Goal: Information Seeking & Learning: Learn about a topic

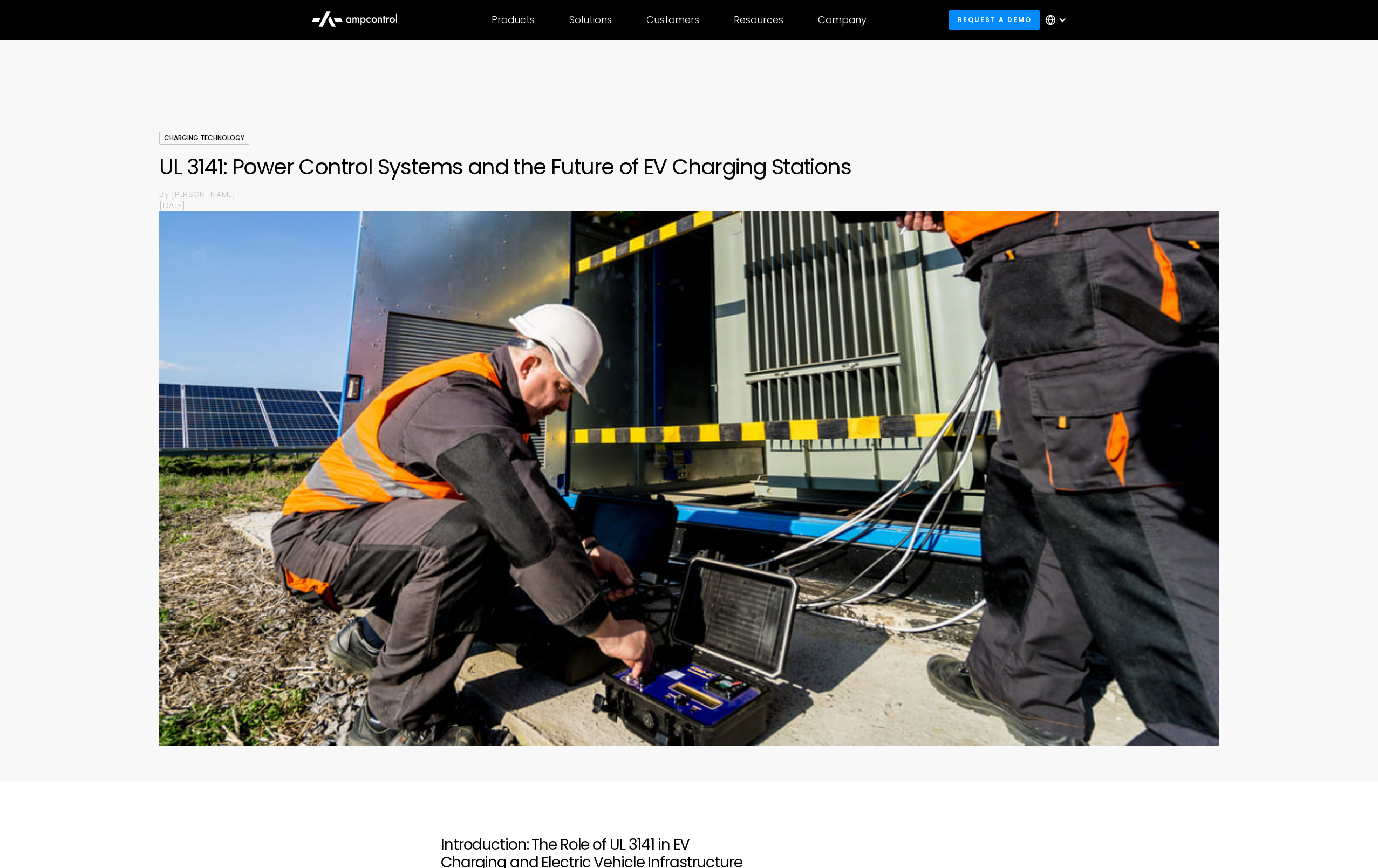
scroll to position [902, 0]
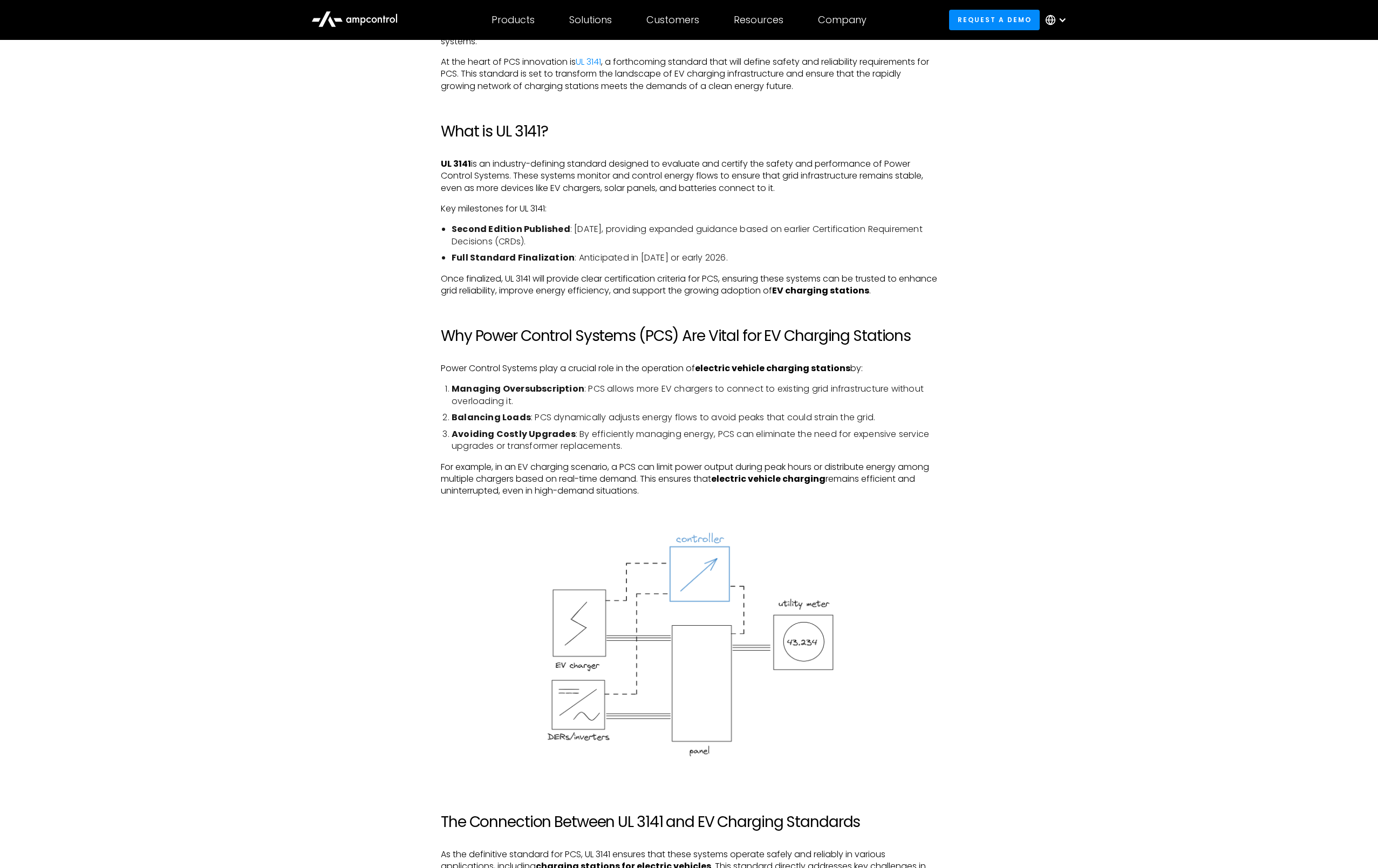
click at [575, 400] on li "Managing Oversubscription : PCS allows more EV chargers to connect to existing …" at bounding box center [694, 395] width 486 height 24
click at [594, 397] on li "Managing Oversubscription : PCS allows more EV chargers to connect to existing …" at bounding box center [694, 395] width 486 height 24
click at [615, 383] on li "Managing Oversubscription : PCS allows more EV chargers to connect to existing …" at bounding box center [694, 395] width 486 height 24
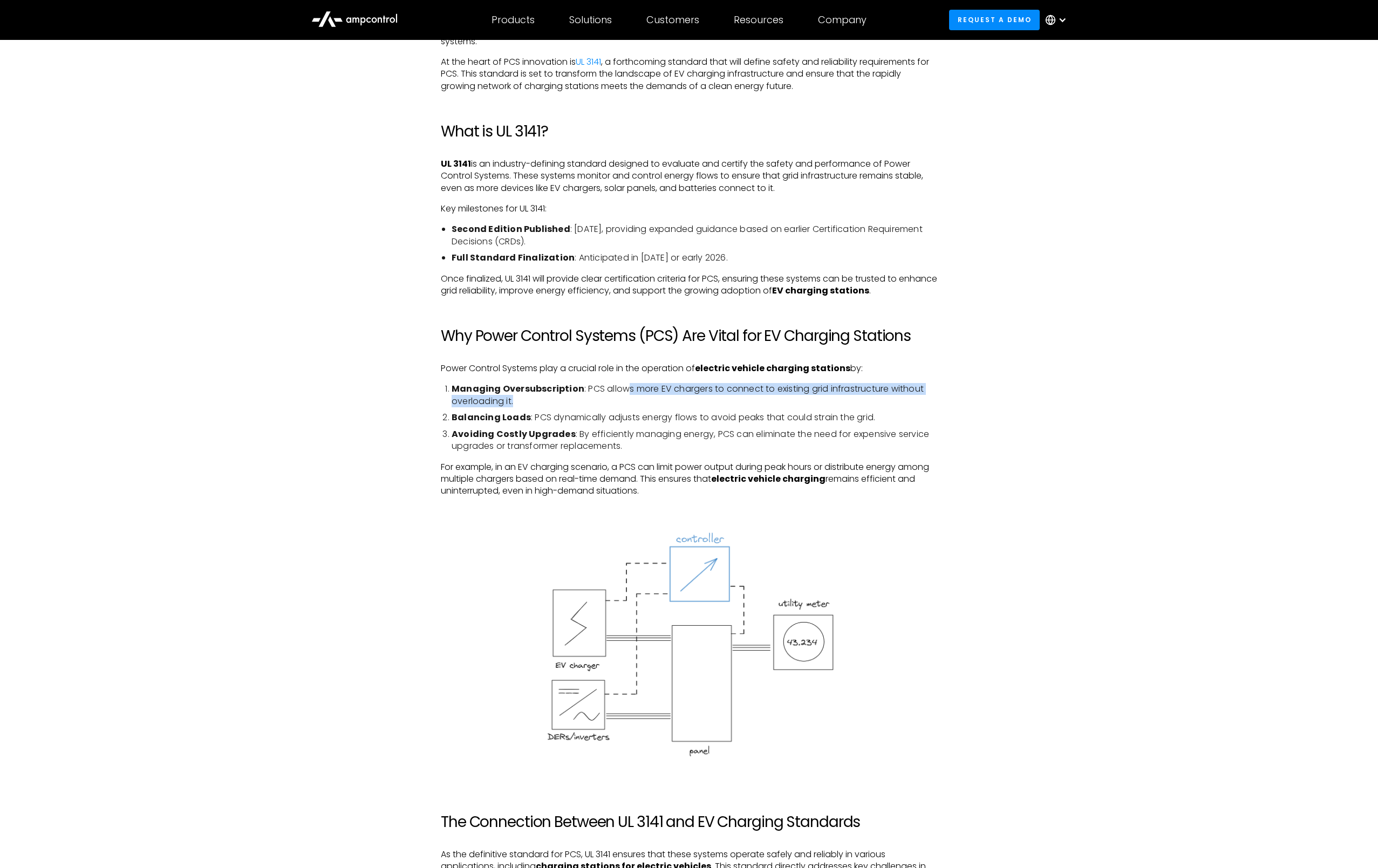
drag, startPoint x: 637, startPoint y: 386, endPoint x: 672, endPoint y: 394, distance: 35.9
click at [660, 392] on li "Managing Oversubscription : PCS allows more EV chargers to connect to existing …" at bounding box center [694, 395] width 486 height 24
click at [682, 396] on li "Managing Oversubscription : PCS allows more EV chargers to connect to existing …" at bounding box center [694, 395] width 486 height 24
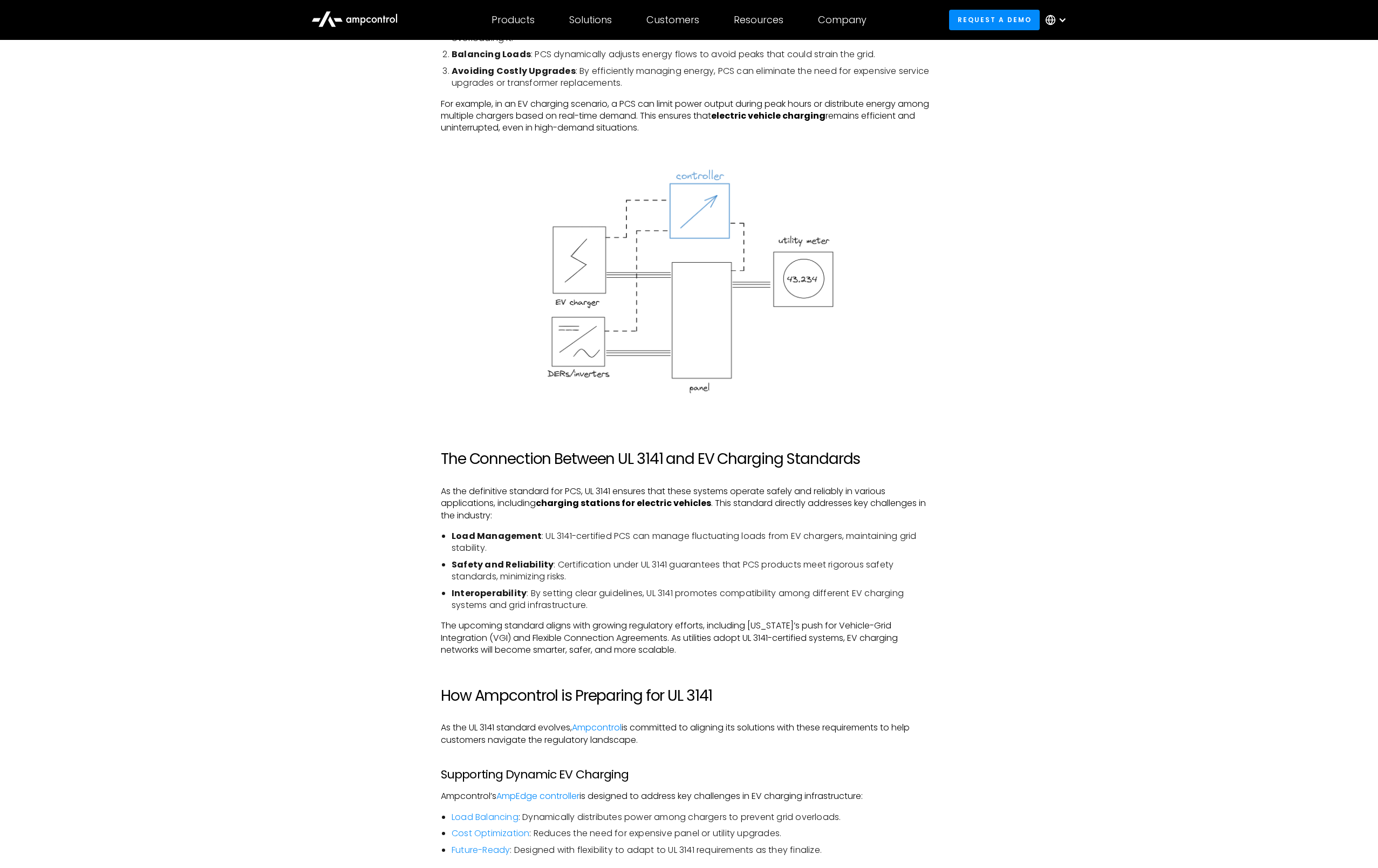
scroll to position [1348, 0]
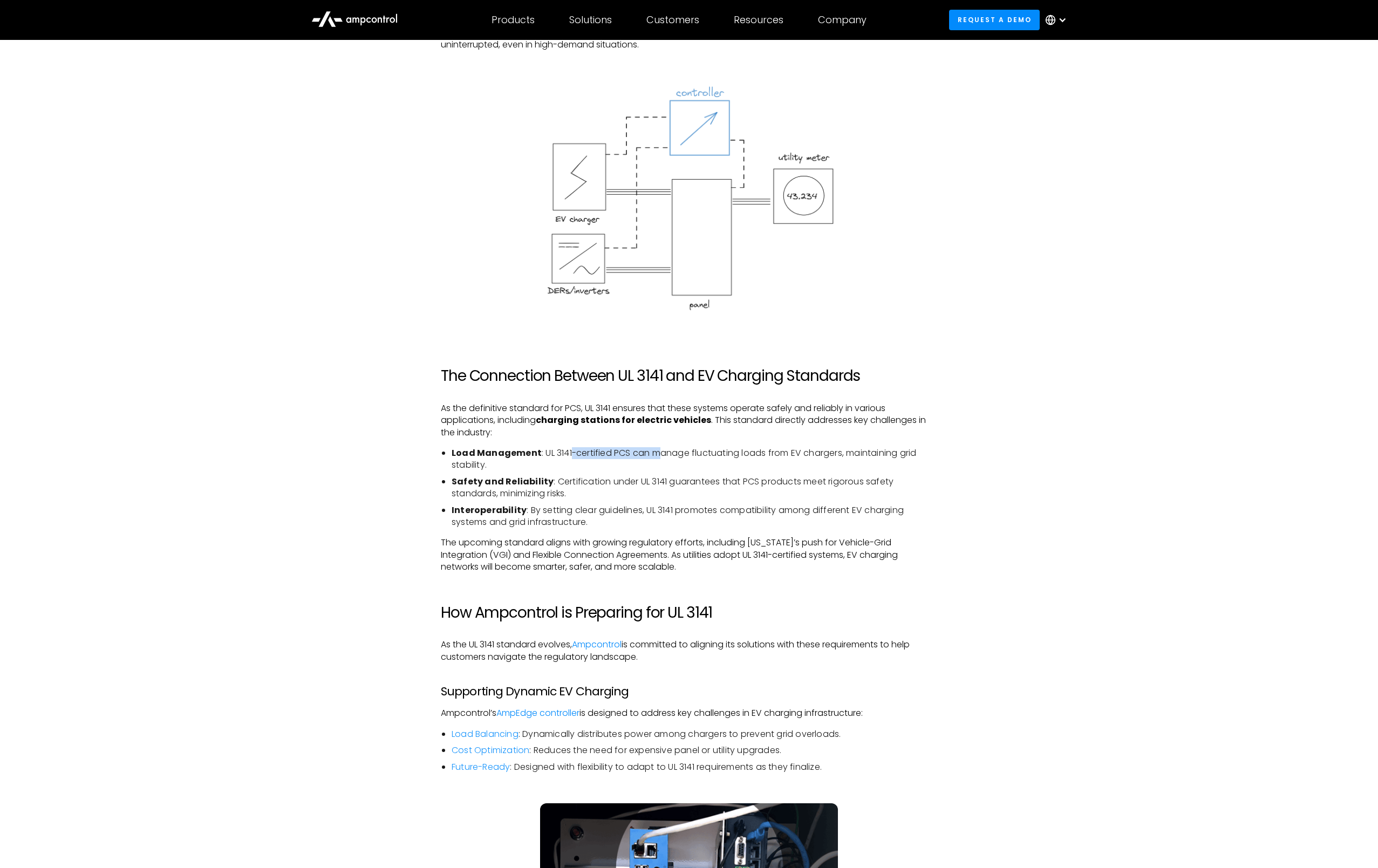
drag, startPoint x: 570, startPoint y: 445, endPoint x: 677, endPoint y: 441, distance: 107.1
click at [663, 447] on li "Load Management : UL 3141-certified PCS can manage fluctuating loads from EV ch…" at bounding box center [694, 459] width 486 height 24
click at [710, 447] on li "Load Management : UL 3141-certified PCS can manage fluctuating loads from EV ch…" at bounding box center [694, 459] width 486 height 24
drag, startPoint x: 731, startPoint y: 439, endPoint x: 685, endPoint y: 444, distance: 46.3
click at [693, 447] on li "Load Management : UL 3141-certified PCS can manage fluctuating loads from EV ch…" at bounding box center [694, 459] width 486 height 24
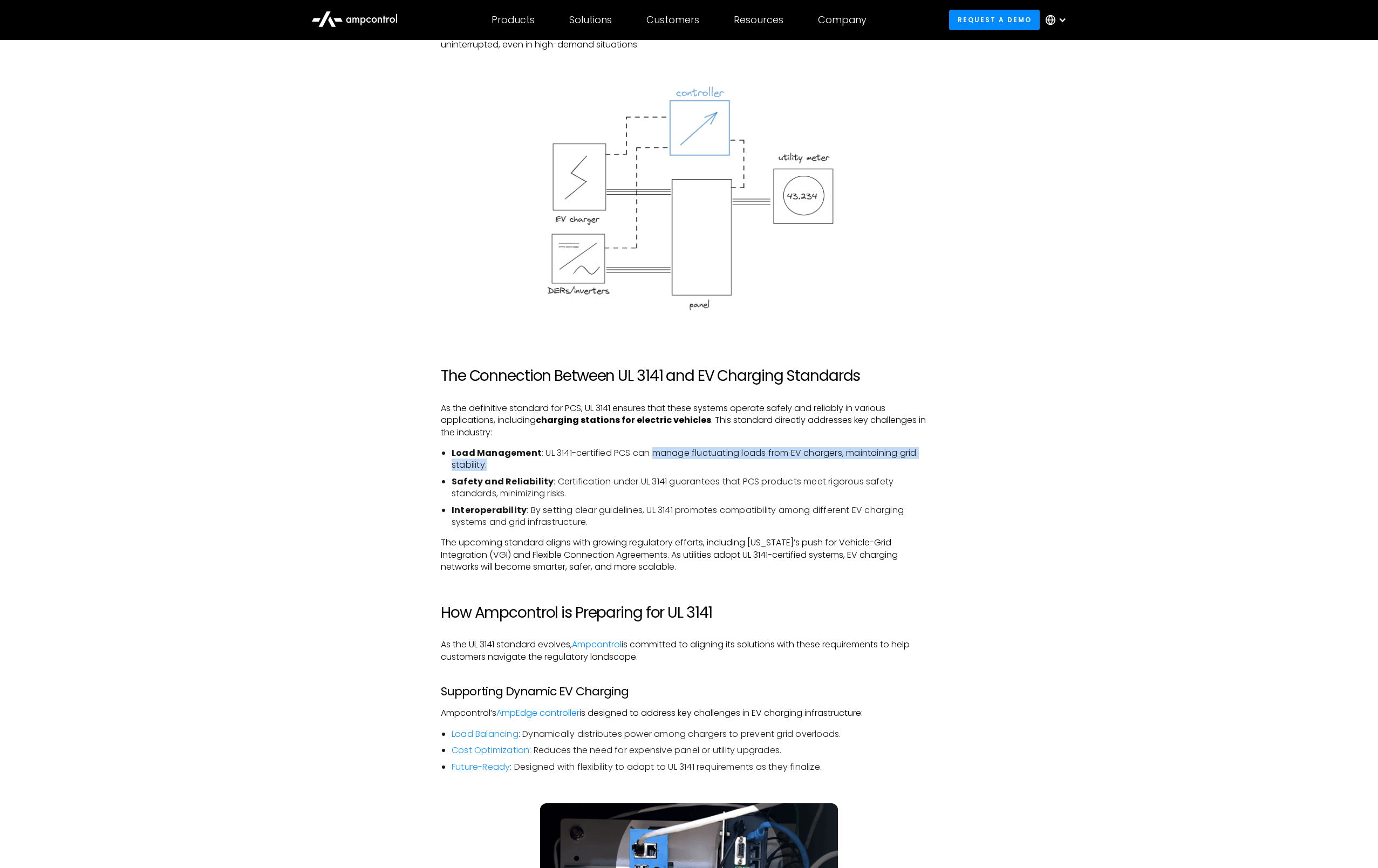
drag, startPoint x: 652, startPoint y: 445, endPoint x: 833, endPoint y: 457, distance: 181.4
click at [833, 457] on li "Load Management : UL 3141-certified PCS can manage fluctuating loads from EV ch…" at bounding box center [694, 459] width 486 height 24
click at [832, 460] on li "Load Management : UL 3141-certified PCS can manage fluctuating loads from EV ch…" at bounding box center [694, 459] width 486 height 24
drag, startPoint x: 815, startPoint y: 464, endPoint x: 807, endPoint y: 448, distance: 17.9
click at [809, 449] on ul "Load Management : UL 3141-certified PCS can manage fluctuating loads from EV ch…" at bounding box center [689, 487] width 496 height 81
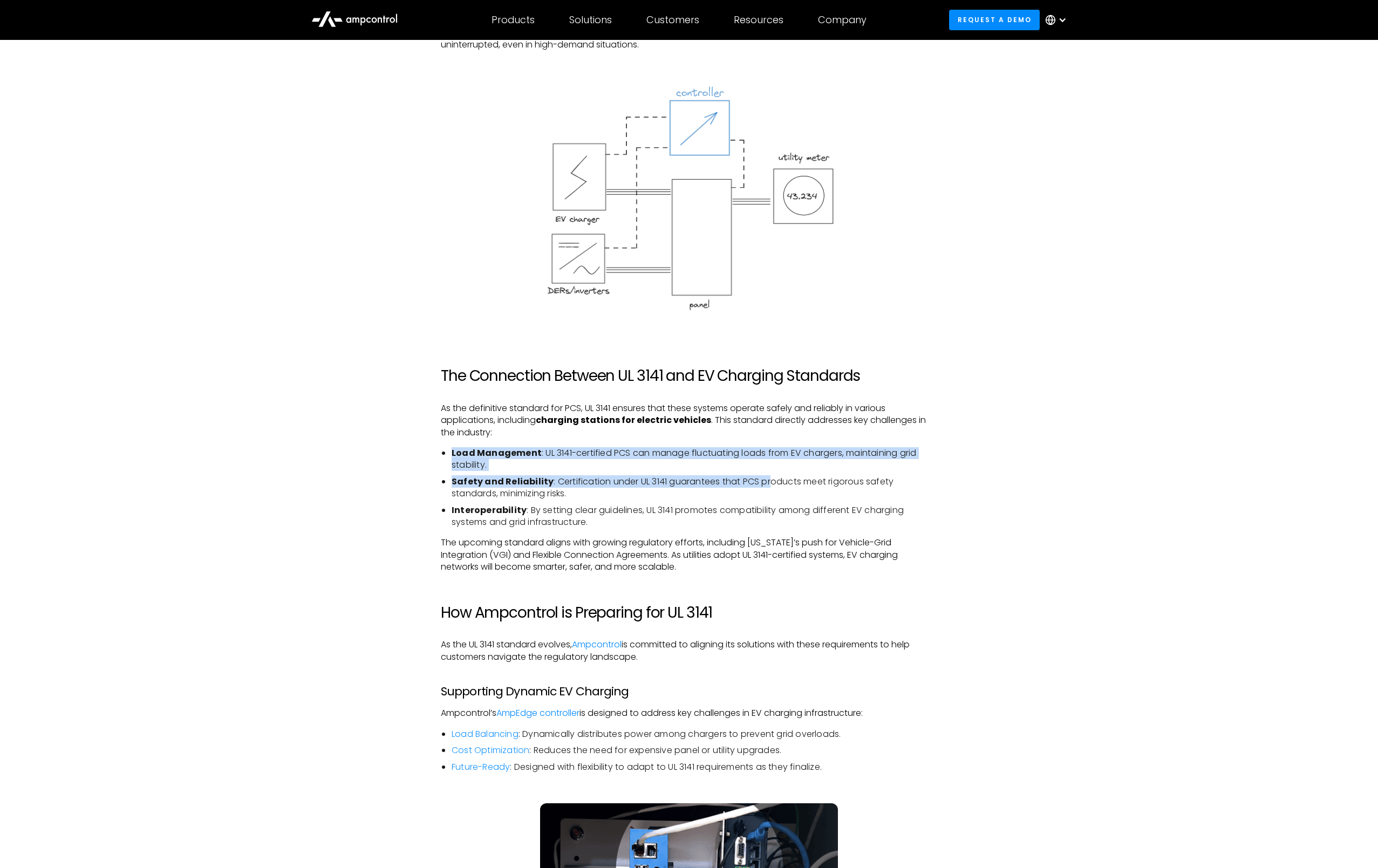
drag, startPoint x: 759, startPoint y: 433, endPoint x: 775, endPoint y: 475, distance: 44.9
click at [772, 473] on div "Introduction: The Role of UL 3141 in EV Charging and Electric Vehicle Infrastru…" at bounding box center [689, 516] width 496 height 2058
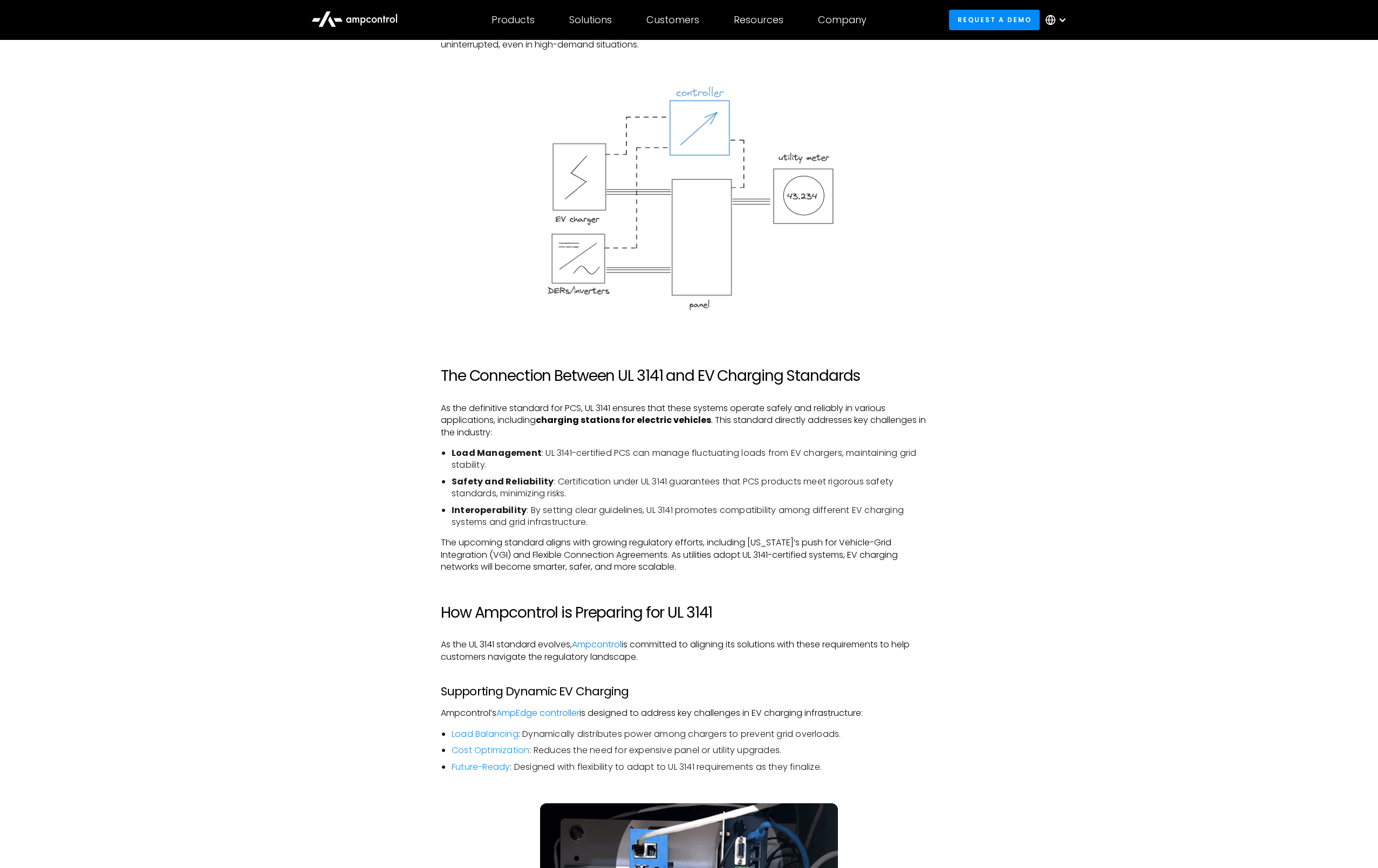
click at [790, 484] on li "Safety and Reliability : Certification under UL 3141 guarantees that PCS produc…" at bounding box center [694, 488] width 486 height 24
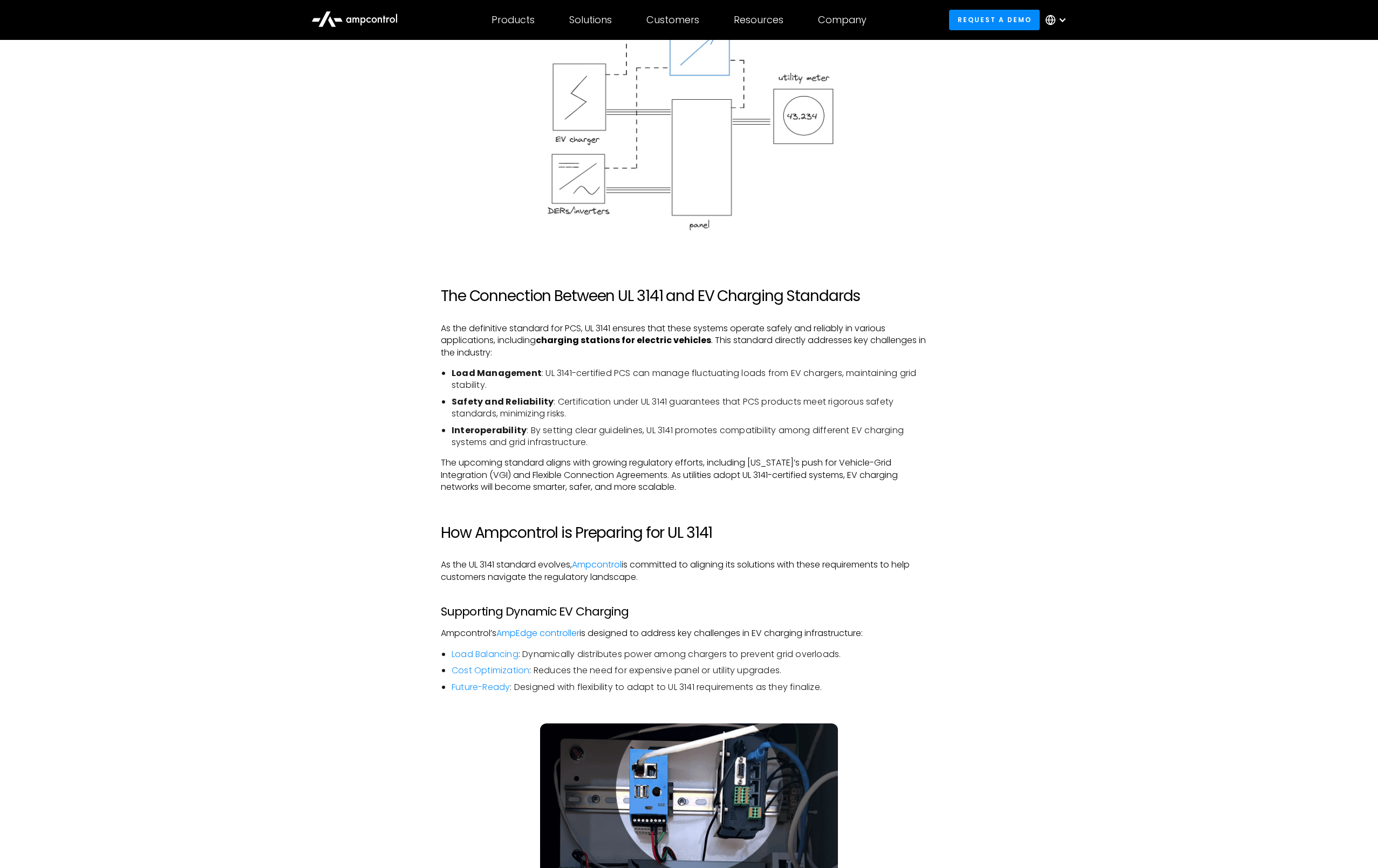
scroll to position [1470, 0]
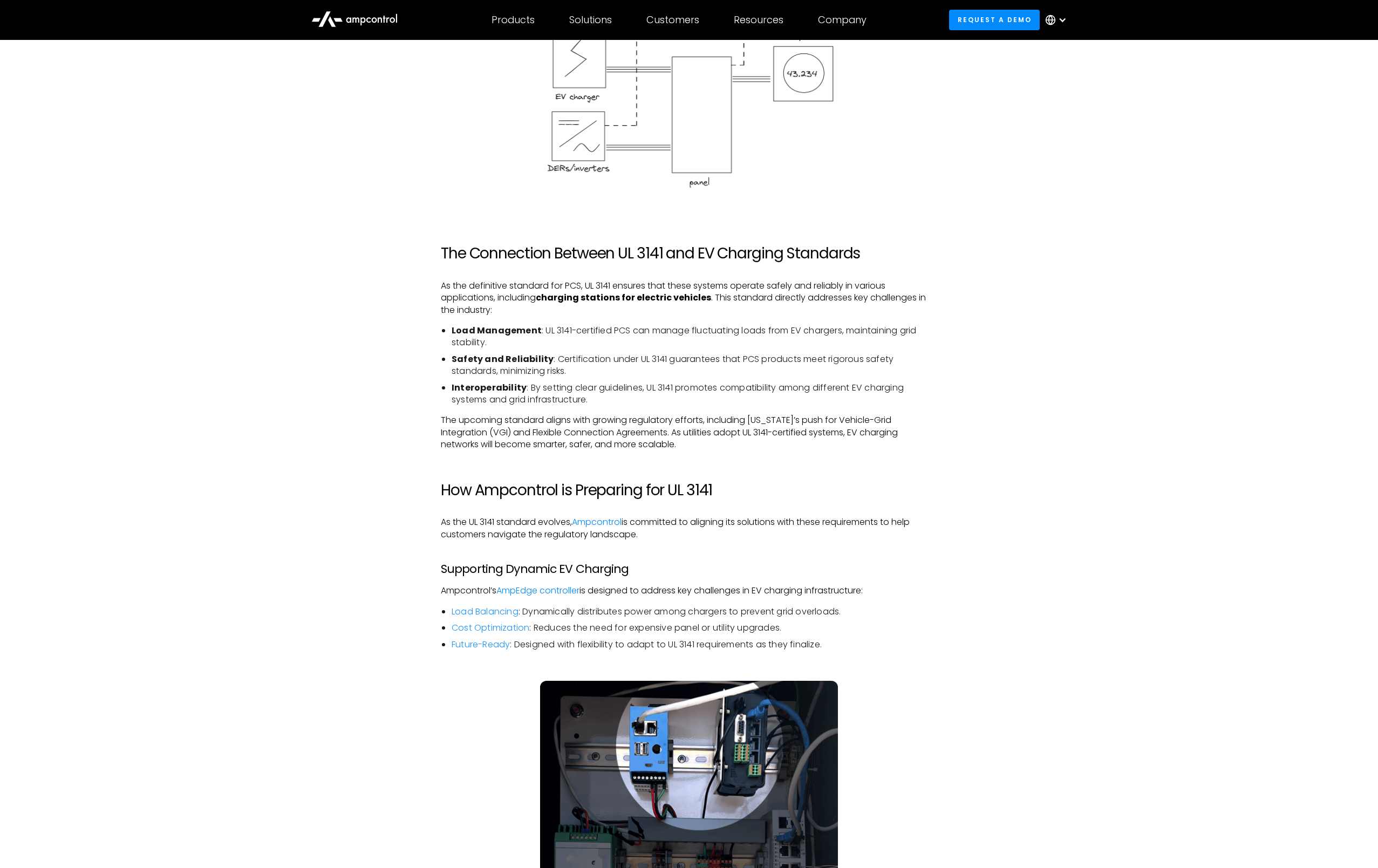
drag, startPoint x: 729, startPoint y: 499, endPoint x: 741, endPoint y: 525, distance: 28.6
click at [741, 525] on div "Introduction: The Role of UL 3141 in EV Charging and Electric Vehicle Infrastru…" at bounding box center [689, 394] width 496 height 2058
click at [753, 536] on div "Introduction: The Role of UL 3141 in EV Charging and Electric Vehicle Infrastru…" at bounding box center [689, 394] width 496 height 2058
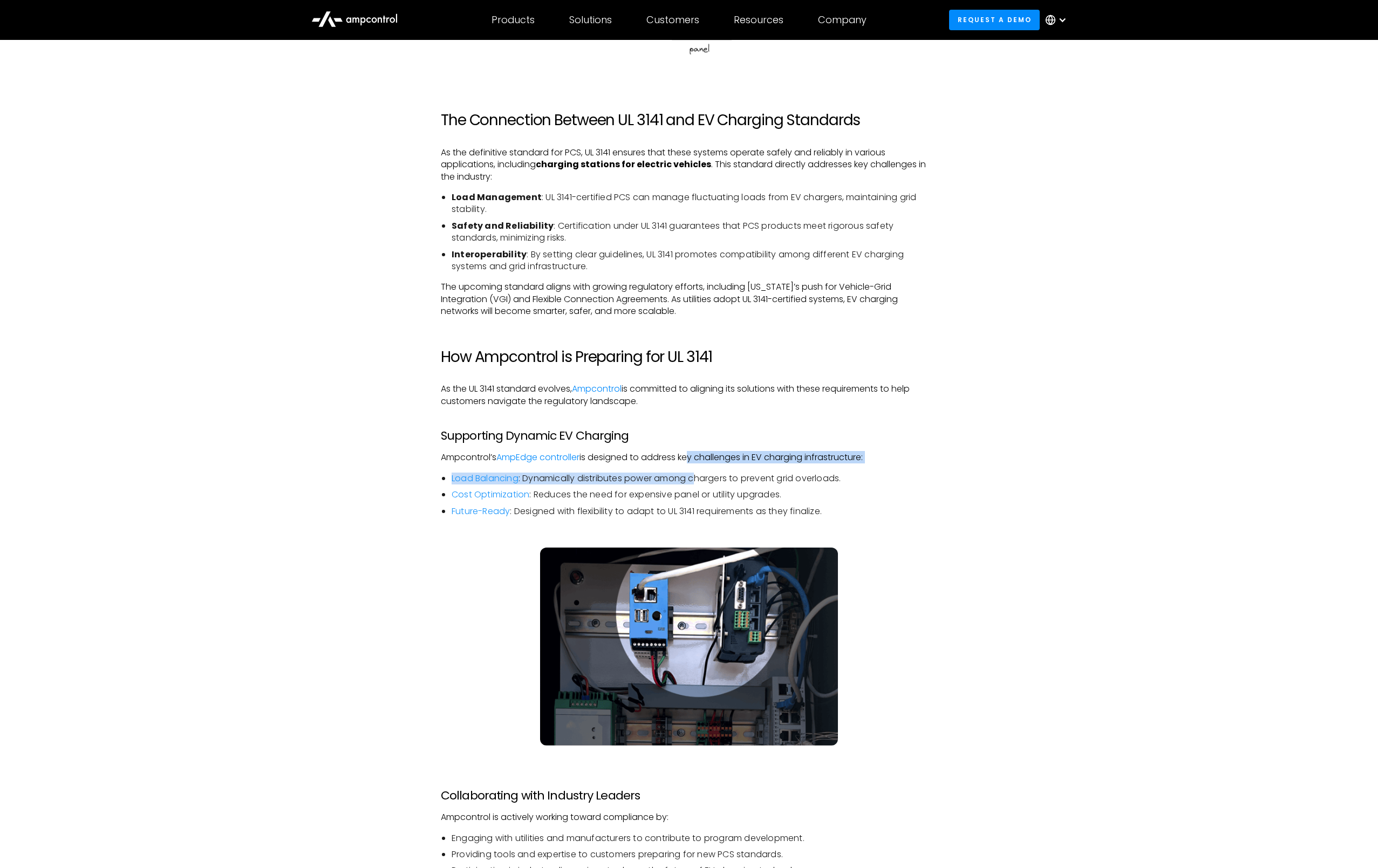
drag, startPoint x: 692, startPoint y: 441, endPoint x: 703, endPoint y: 478, distance: 38.6
click at [697, 474] on div "Introduction: The Role of UL 3141 in EV Charging and Electric Vehicle Infrastru…" at bounding box center [689, 260] width 496 height 2058
click at [744, 489] on li "Cost Optimization : Reduces the need for expensive panel or utility upgrades." at bounding box center [694, 494] width 486 height 12
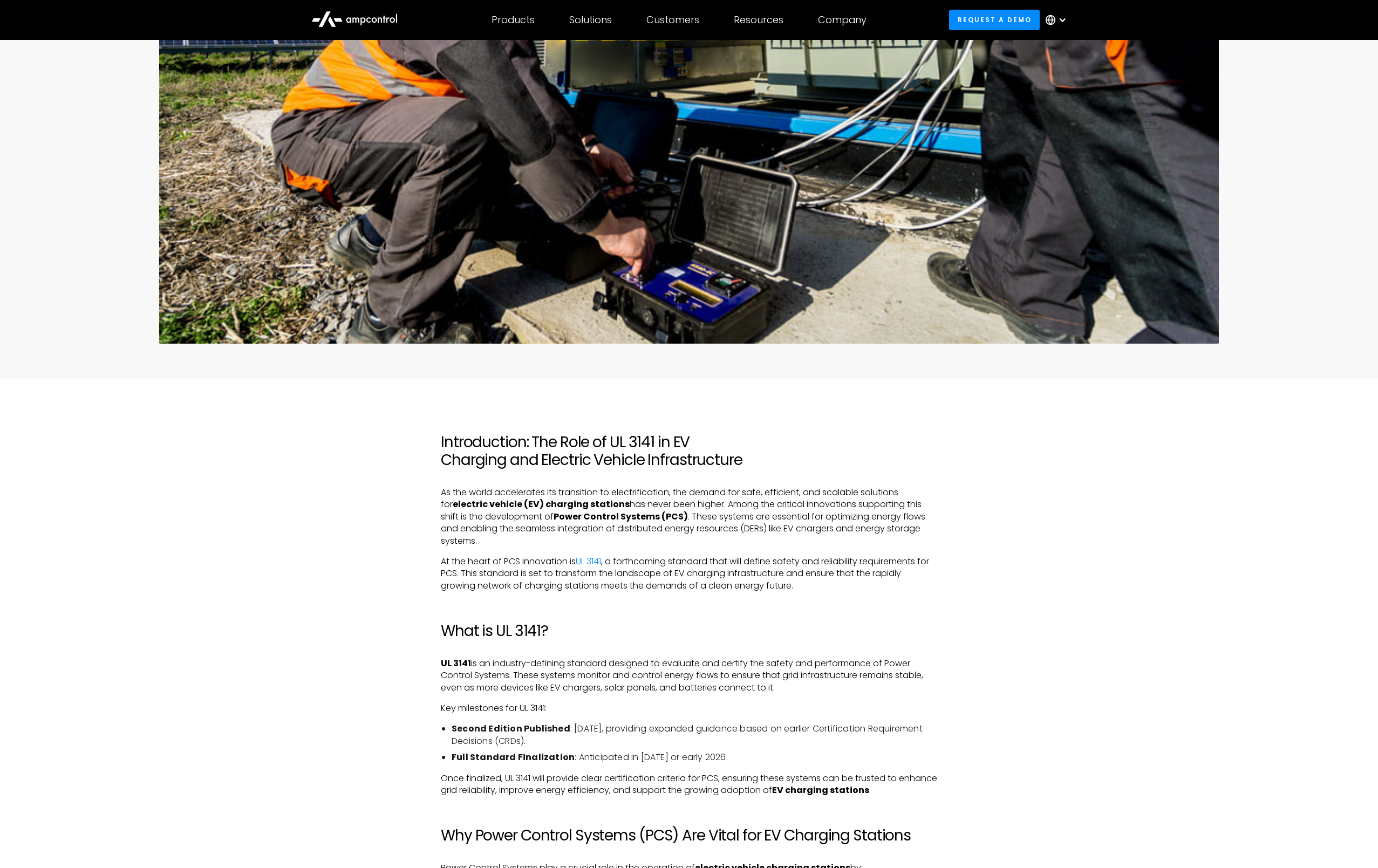
scroll to position [0, 0]
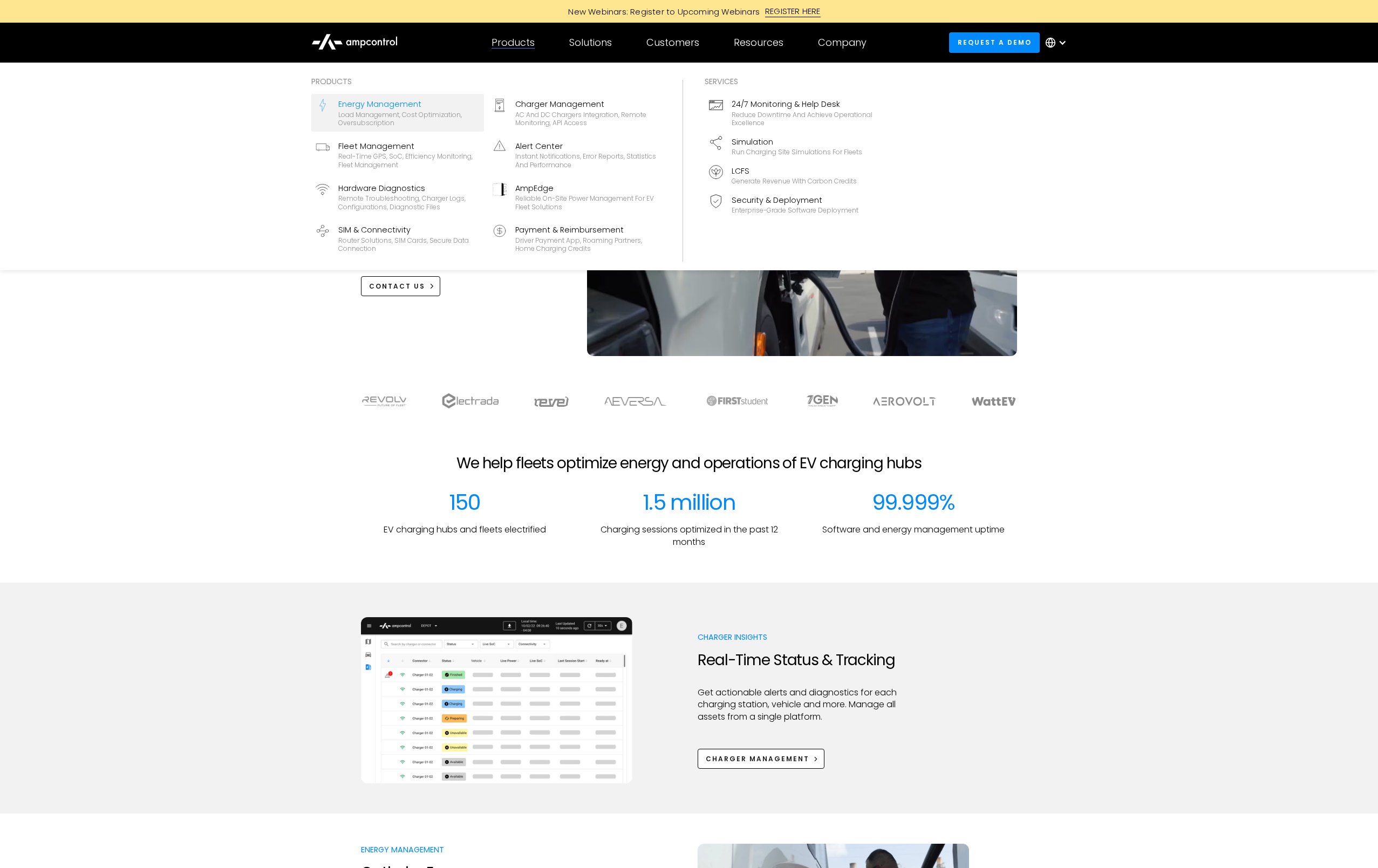
click at [395, 113] on div "Load management, cost optimization, oversubscription" at bounding box center [409, 118] width 142 height 17
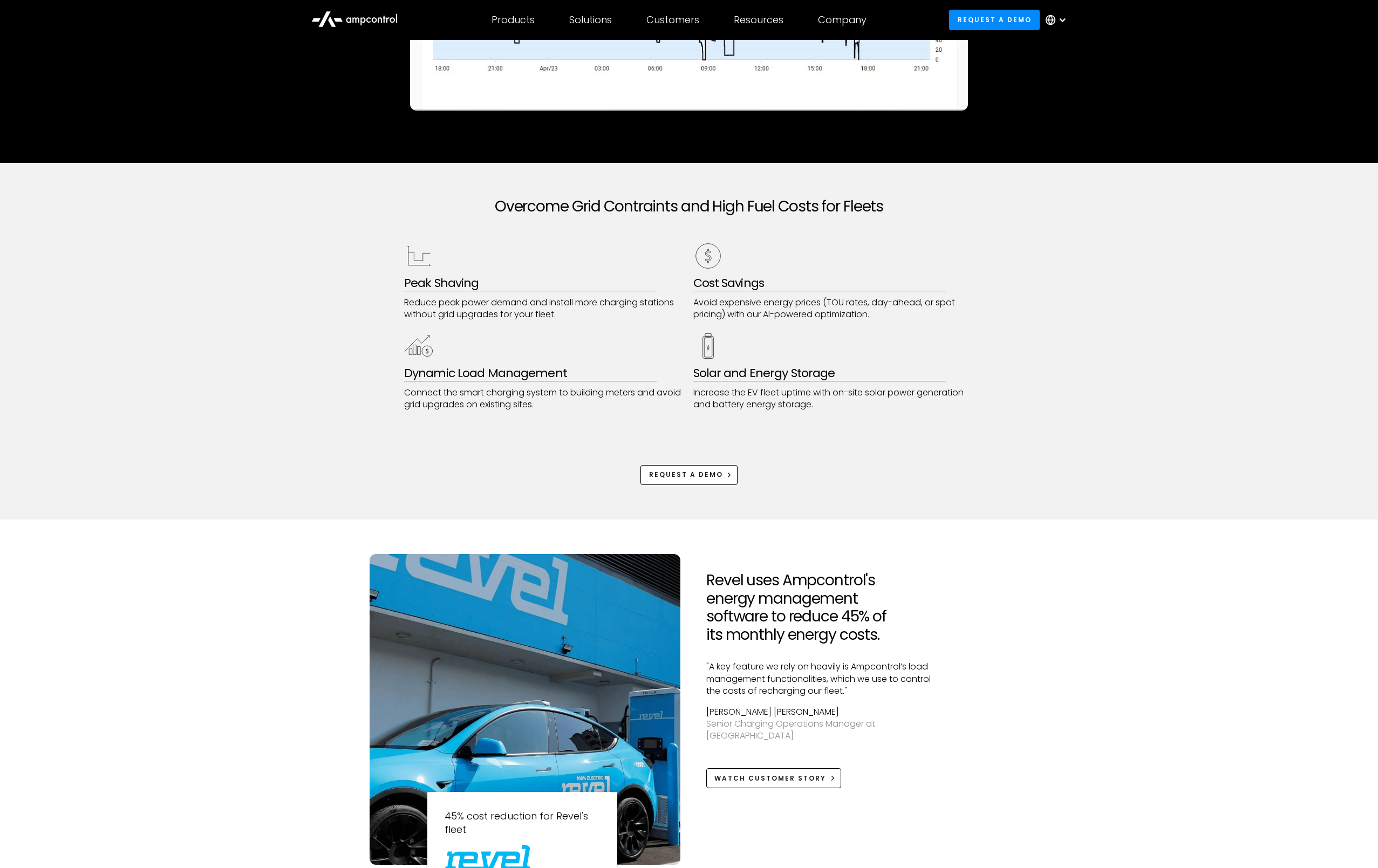
scroll to position [455, 0]
